Goal: Task Accomplishment & Management: Manage account settings

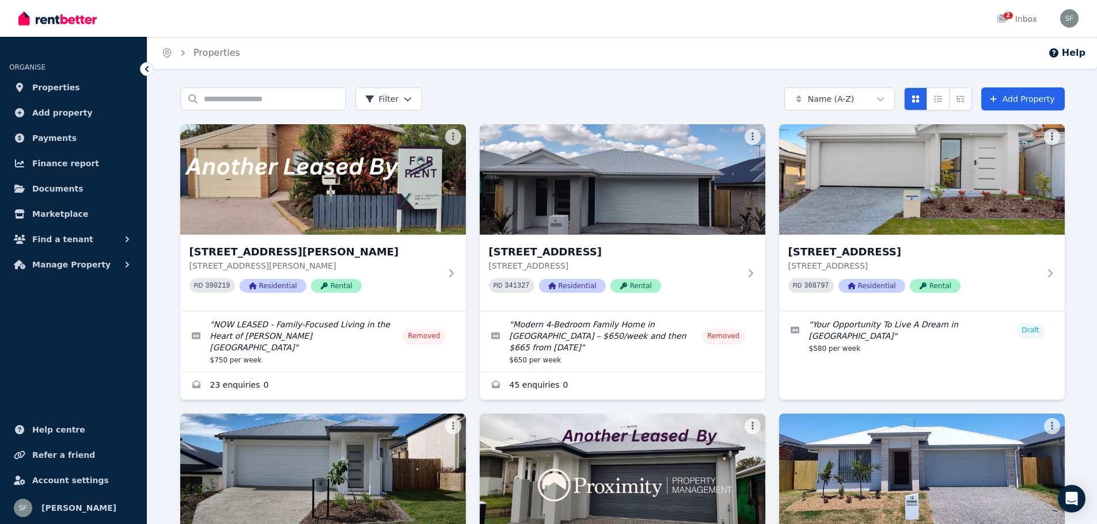
click at [986, 21] on div "2 Inbox" at bounding box center [1009, 18] width 59 height 37
click at [998, 18] on link "2 Inbox" at bounding box center [1016, 18] width 45 height 37
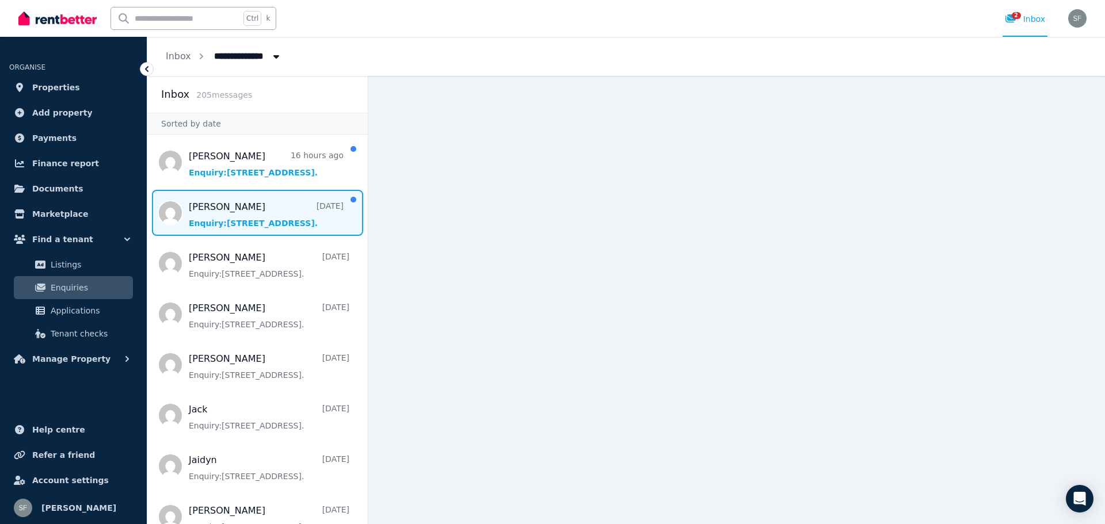
click at [265, 204] on span "Message list" at bounding box center [257, 213] width 220 height 46
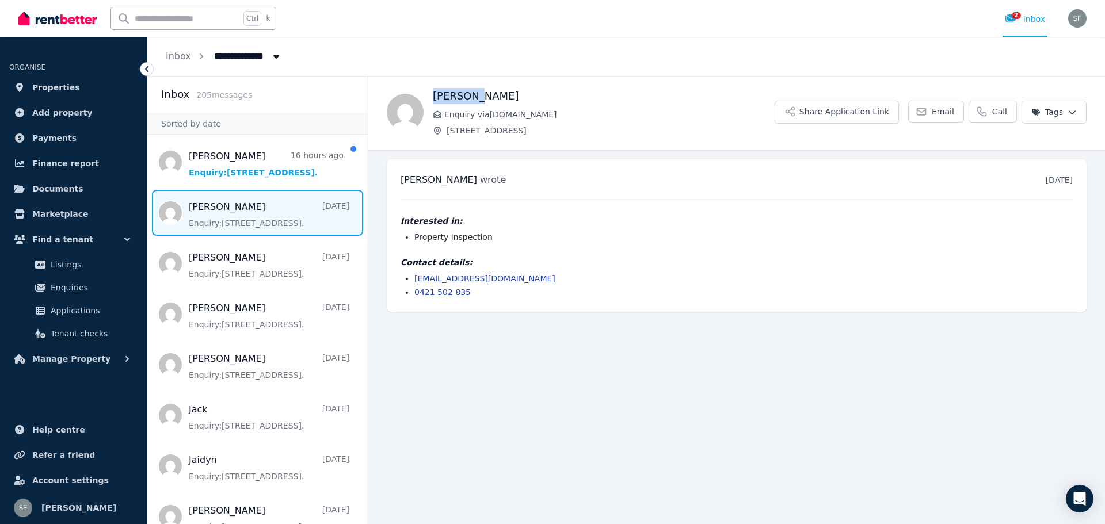
drag, startPoint x: 471, startPoint y: 94, endPoint x: 435, endPoint y: 93, distance: 36.8
click at [435, 93] on h1 "[PERSON_NAME]" at bounding box center [604, 96] width 342 height 16
copy h1 "[PERSON_NAME]"
drag, startPoint x: 514, startPoint y: 279, endPoint x: 414, endPoint y: 283, distance: 99.7
click at [414, 283] on li "[EMAIL_ADDRESS][DOMAIN_NAME]" at bounding box center [743, 279] width 659 height 12
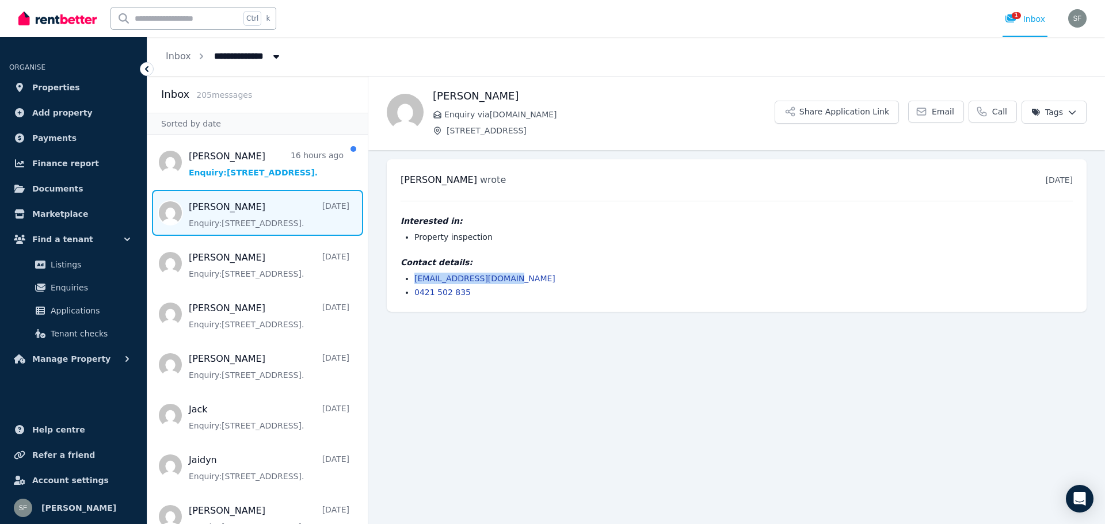
copy link "[EMAIL_ADDRESS][DOMAIN_NAME]"
drag, startPoint x: 484, startPoint y: 295, endPoint x: 412, endPoint y: 294, distance: 72.5
click at [412, 294] on ul "[EMAIL_ADDRESS][DOMAIN_NAME] 0421 502 835" at bounding box center [737, 285] width 672 height 25
copy link "0421 502 835"
drag, startPoint x: 585, startPoint y: 114, endPoint x: 440, endPoint y: 112, distance: 145.6
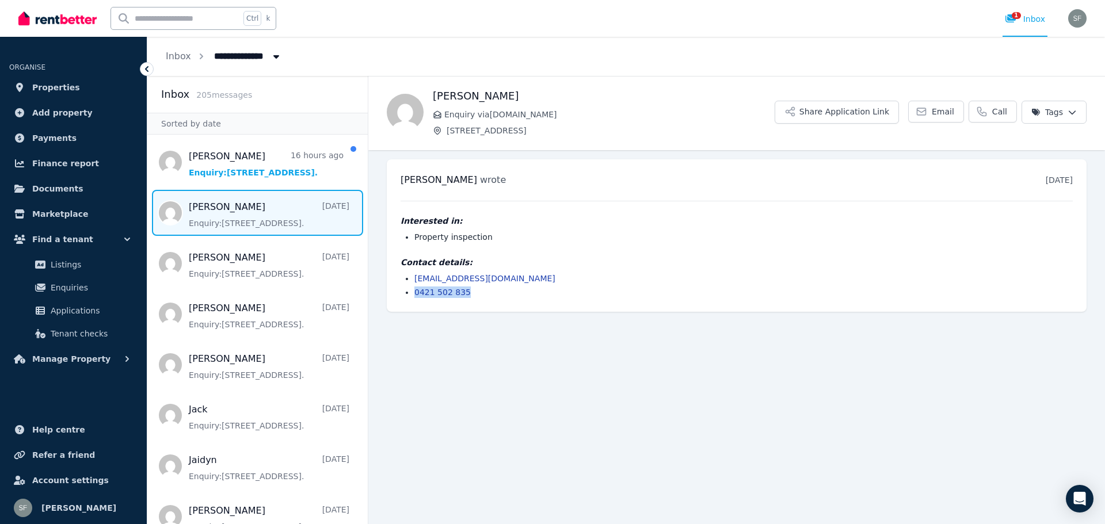
click at [440, 112] on p "Enquiry via [DOMAIN_NAME]" at bounding box center [604, 115] width 342 height 12
copy span "Enquiry via [DOMAIN_NAME]"
click at [1024, 22] on div "1" at bounding box center [1014, 19] width 18 height 12
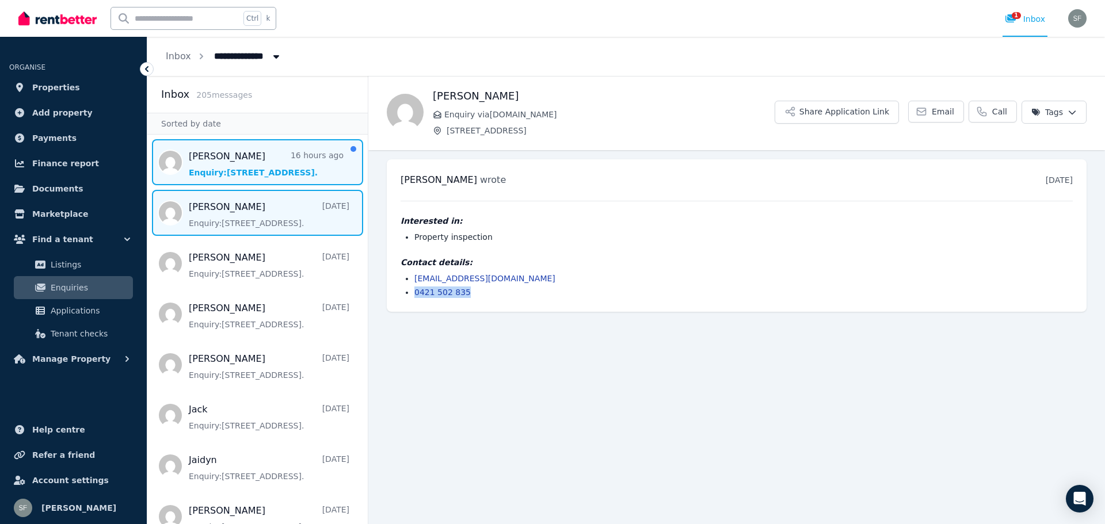
click at [268, 172] on span "Message list" at bounding box center [257, 162] width 220 height 46
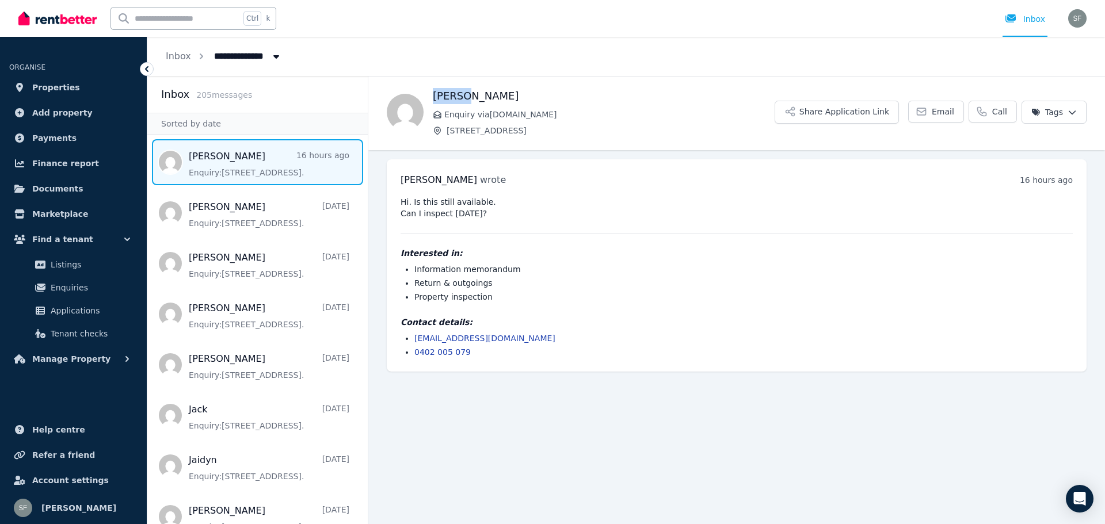
drag, startPoint x: 477, startPoint y: 92, endPoint x: 433, endPoint y: 97, distance: 44.6
click at [433, 97] on h1 "[PERSON_NAME]" at bounding box center [604, 96] width 342 height 16
copy h1 "[PERSON_NAME]"
drag, startPoint x: 512, startPoint y: 338, endPoint x: 412, endPoint y: 336, distance: 99.6
click at [412, 336] on ul "[EMAIL_ADDRESS][DOMAIN_NAME] 0402 005 079" at bounding box center [737, 345] width 672 height 25
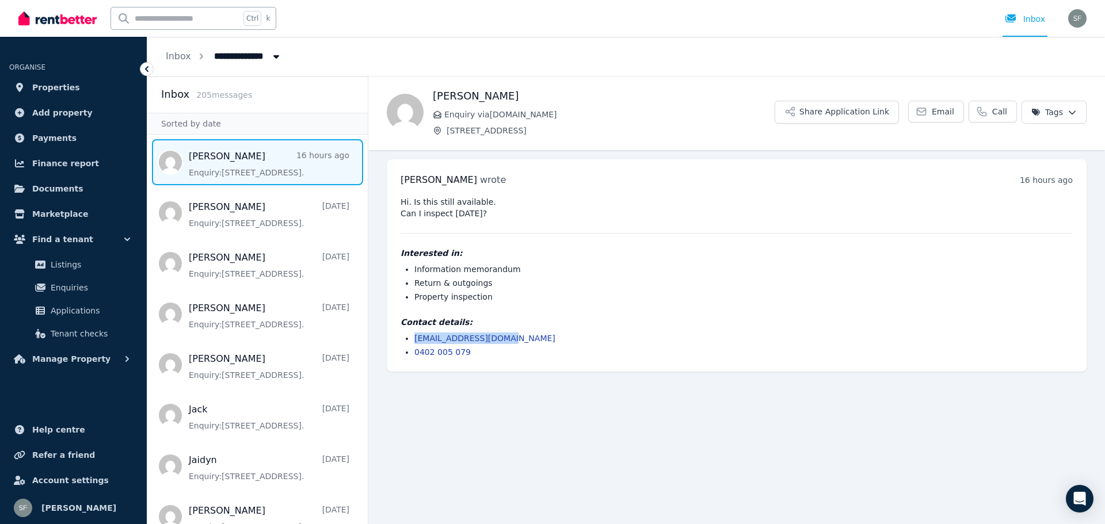
copy link "[EMAIL_ADDRESS][DOMAIN_NAME]"
click at [478, 351] on li "0402 005 079" at bounding box center [743, 353] width 659 height 12
drag, startPoint x: 477, startPoint y: 351, endPoint x: 413, endPoint y: 349, distance: 63.3
click at [413, 349] on ul "[EMAIL_ADDRESS][DOMAIN_NAME] 0402 005 079" at bounding box center [737, 345] width 672 height 25
copy link "0402 005 079"
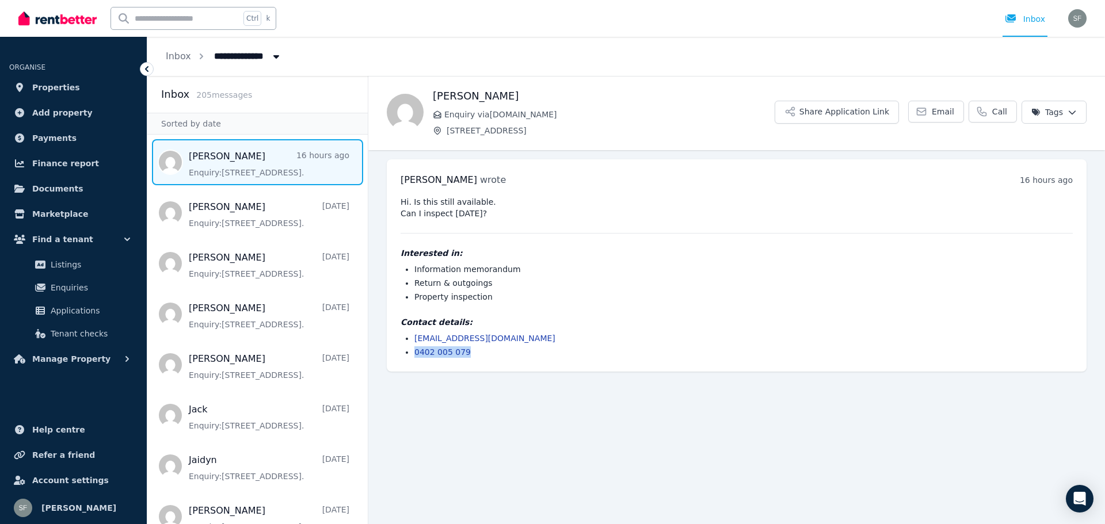
drag, startPoint x: 588, startPoint y: 113, endPoint x: 443, endPoint y: 113, distance: 144.5
click at [443, 113] on p "Enquiry via [DOMAIN_NAME]" at bounding box center [604, 115] width 342 height 12
copy span "Enquiry via [DOMAIN_NAME]"
click at [535, 348] on li "0402 005 079" at bounding box center [743, 353] width 659 height 12
drag, startPoint x: 547, startPoint y: 131, endPoint x: 448, endPoint y: 130, distance: 99.0
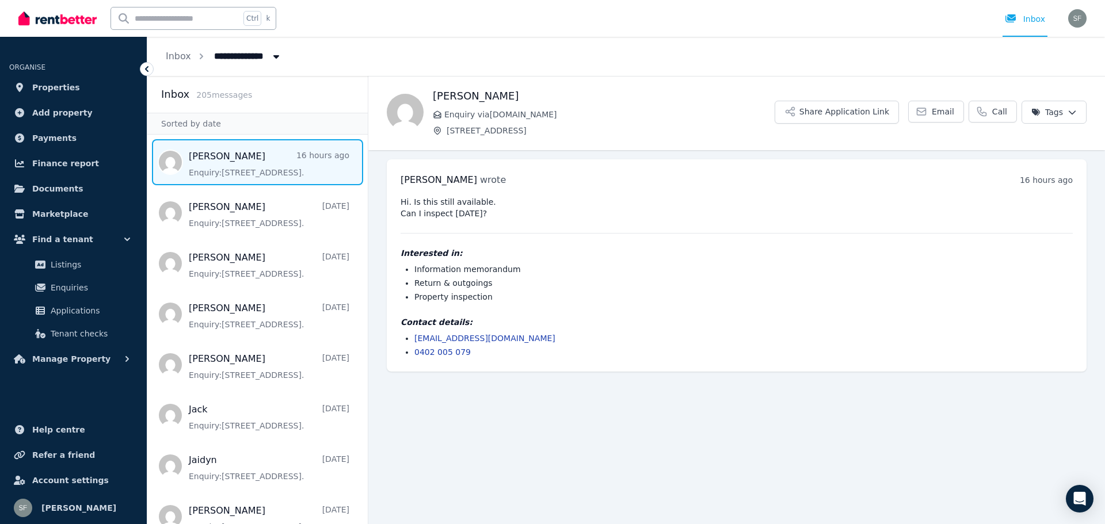
click at [448, 130] on span "[STREET_ADDRESS]" at bounding box center [611, 131] width 328 height 12
copy span "[STREET_ADDRESS]"
click at [50, 94] on span "Properties" at bounding box center [56, 88] width 48 height 14
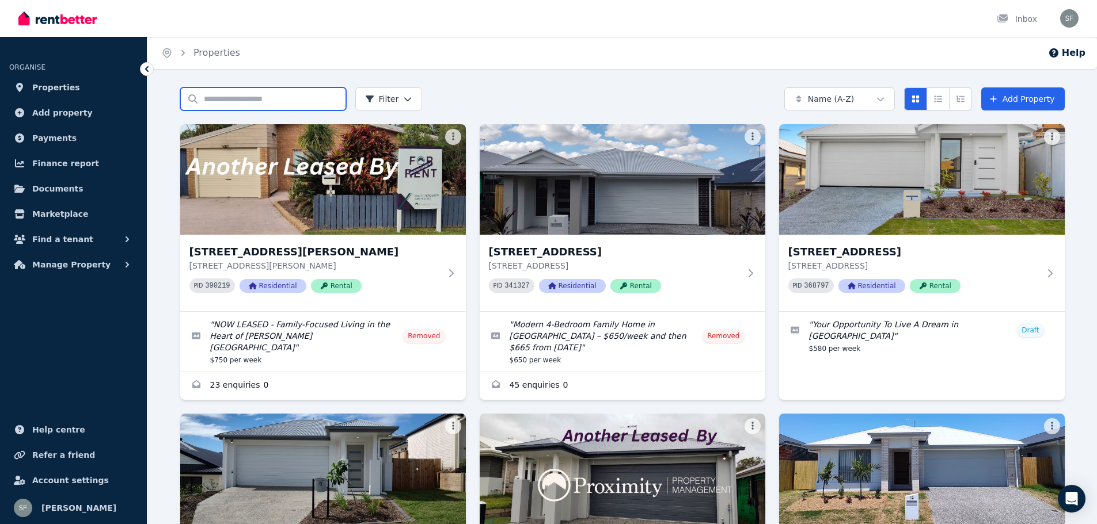
click at [265, 96] on input "Search properties" at bounding box center [263, 98] width 166 height 23
type input "***"
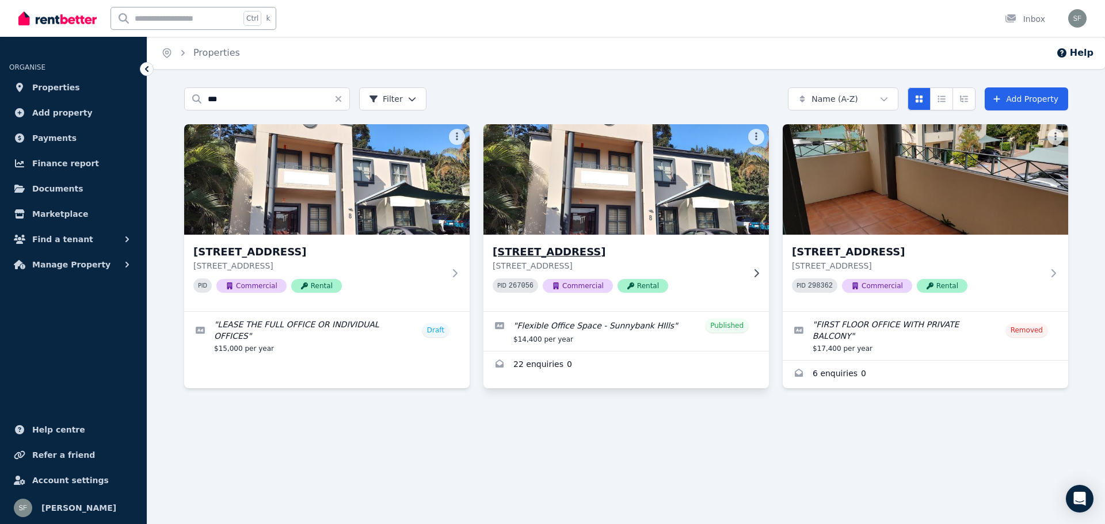
click at [620, 208] on img at bounding box center [627, 179] width 300 height 116
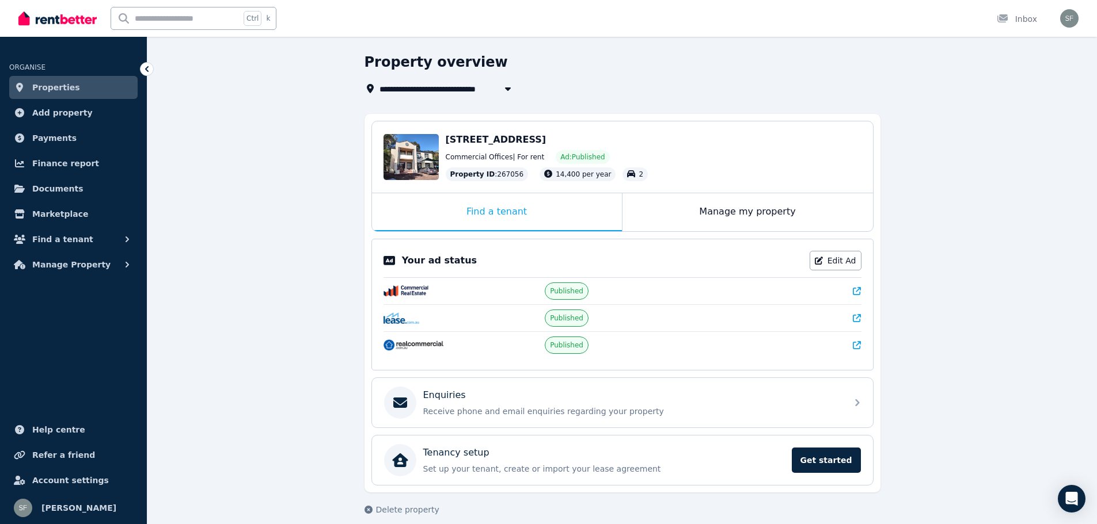
scroll to position [44, 0]
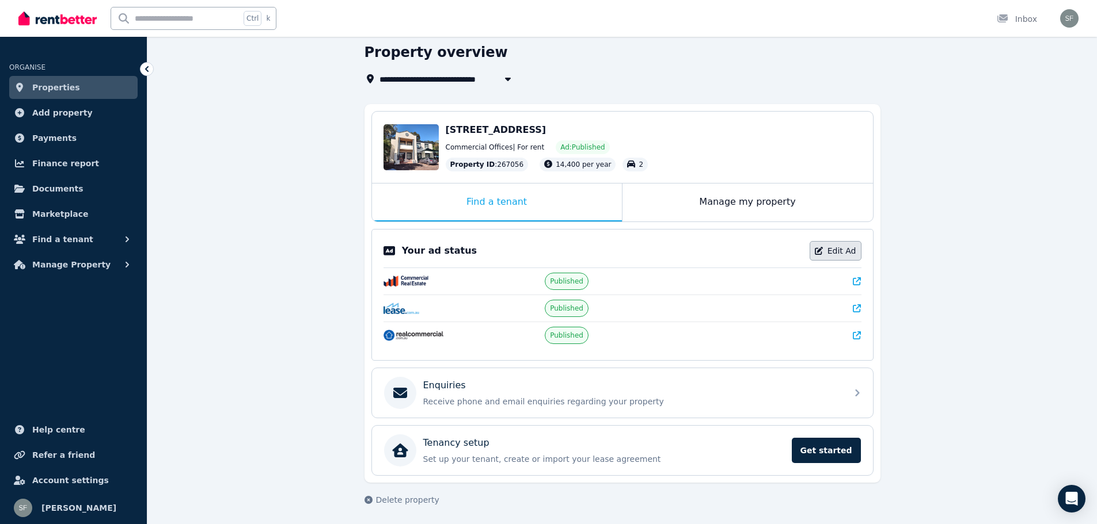
click at [834, 249] on link "Edit Ad" at bounding box center [835, 251] width 52 height 20
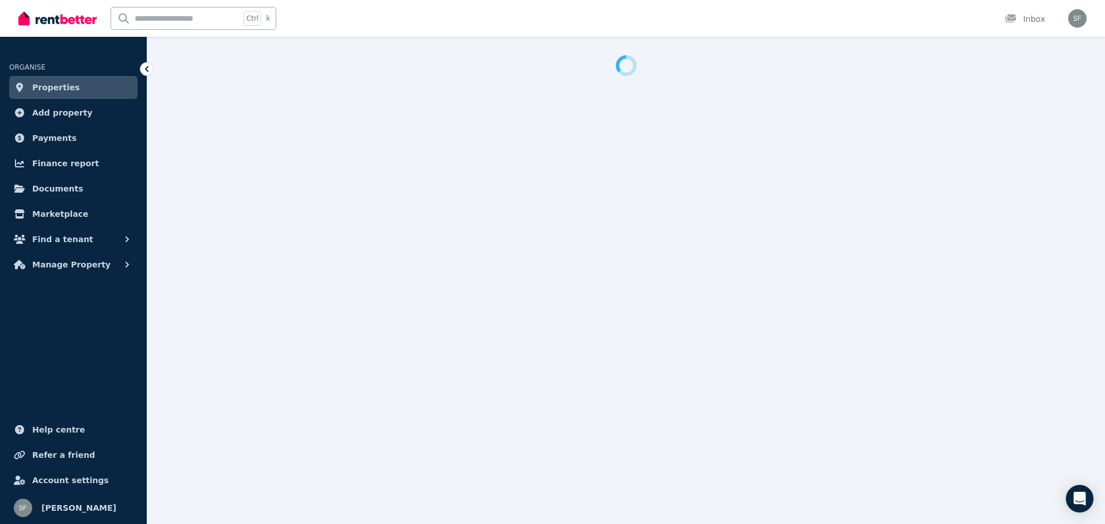
select select "**********"
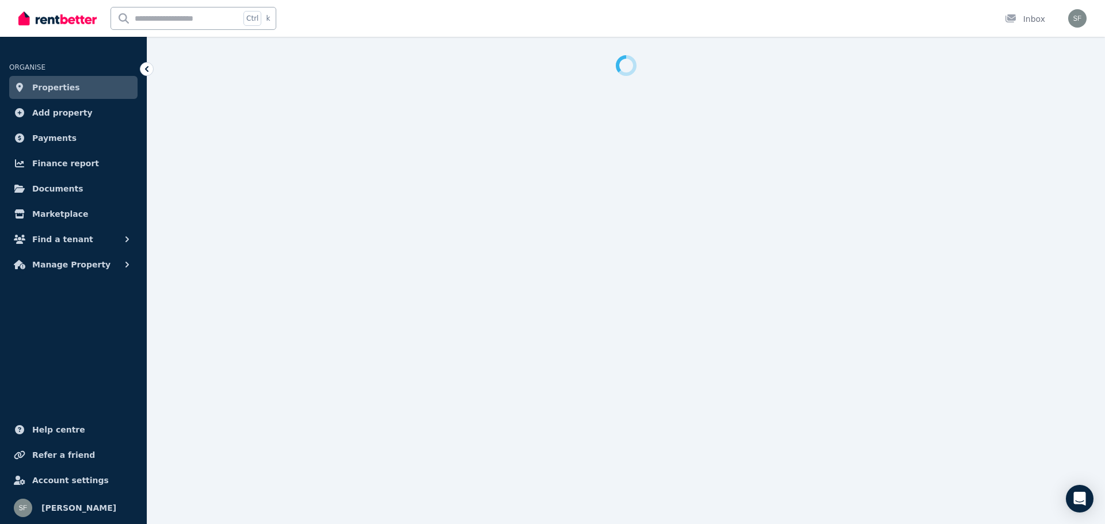
select select "**********"
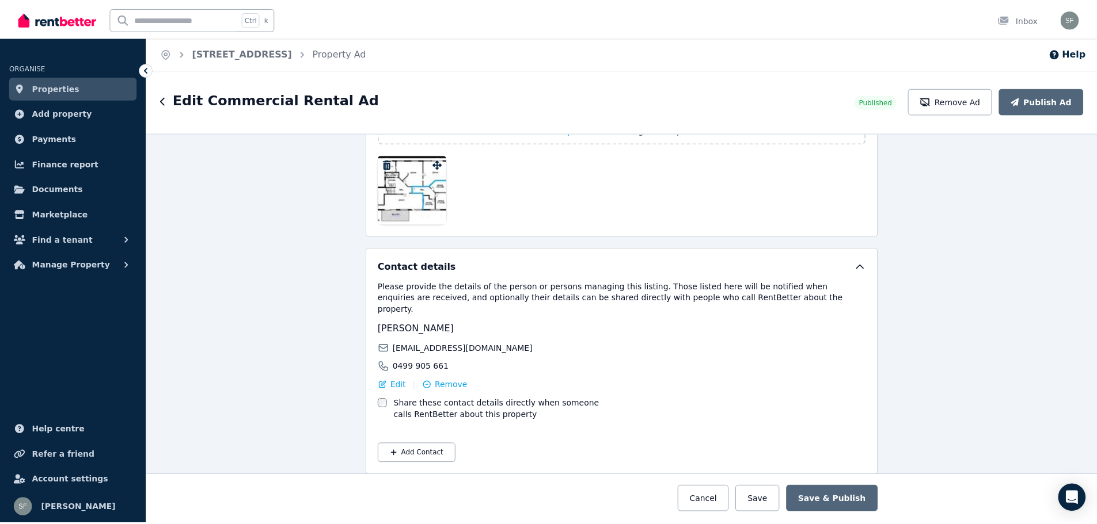
scroll to position [1722, 0]
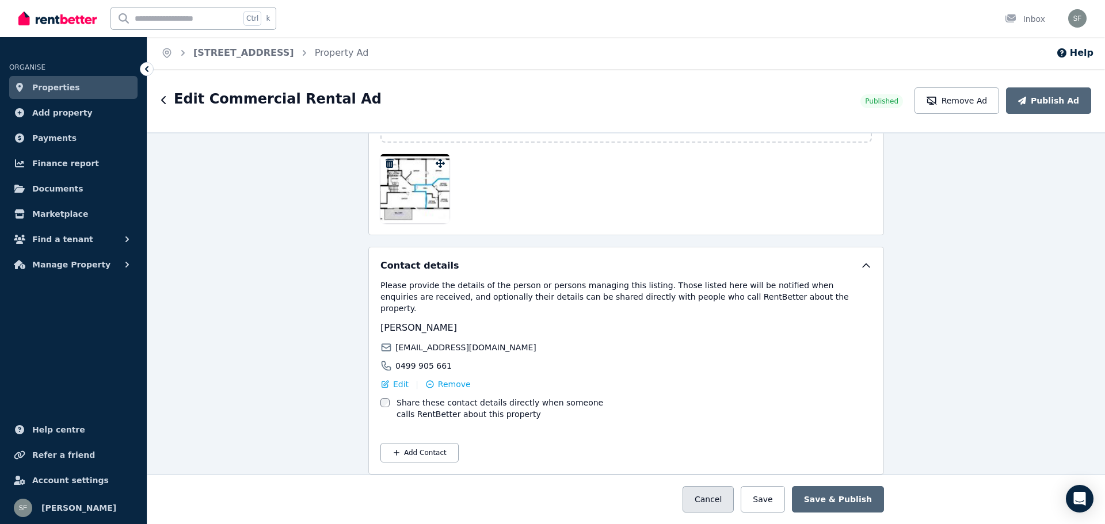
click at [733, 500] on button "Cancel" at bounding box center [708, 499] width 51 height 26
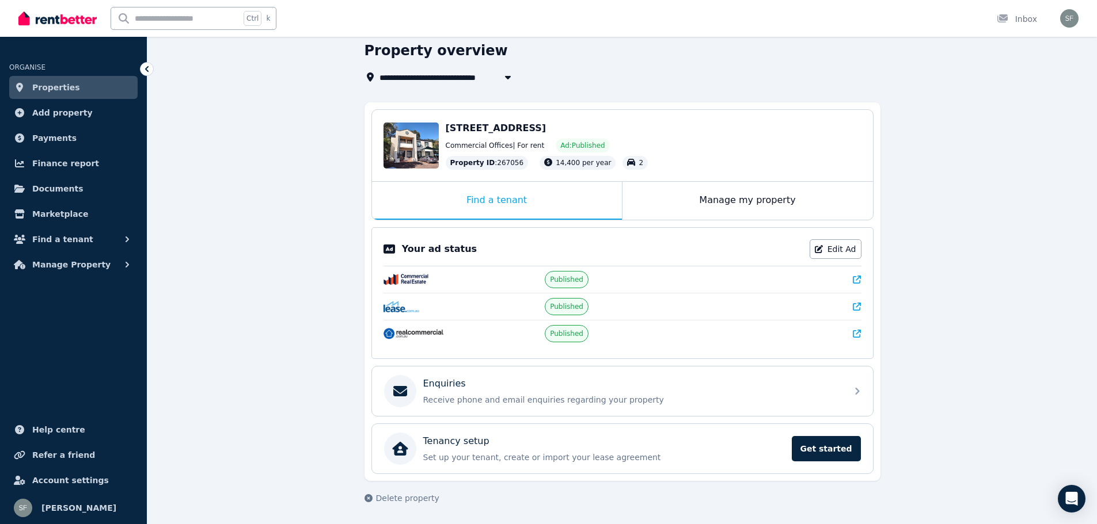
scroll to position [47, 0]
click at [1073, 18] on img "button" at bounding box center [1069, 18] width 18 height 18
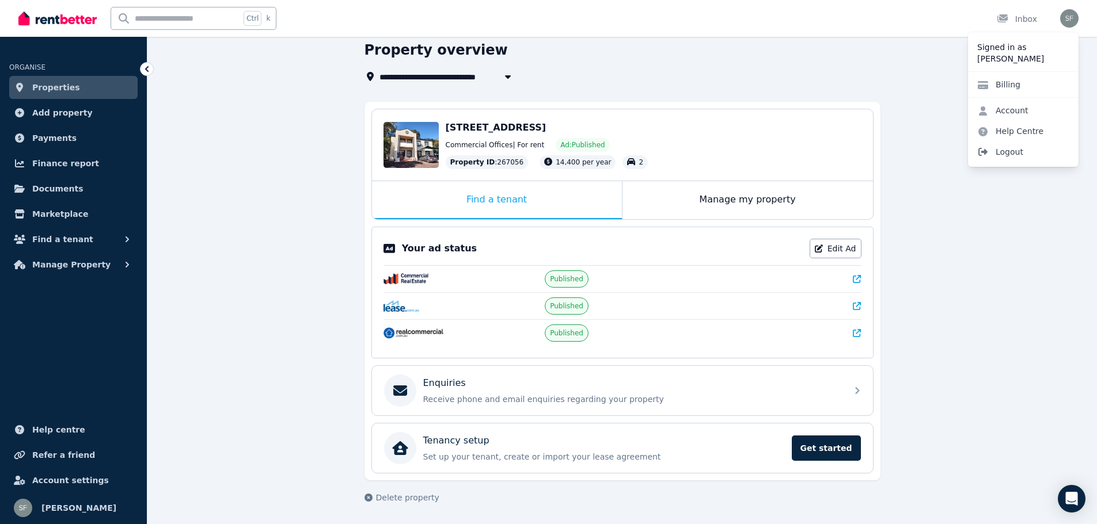
click at [1010, 149] on span "Logout" at bounding box center [1023, 152] width 111 height 21
